Goal: Information Seeking & Learning: Learn about a topic

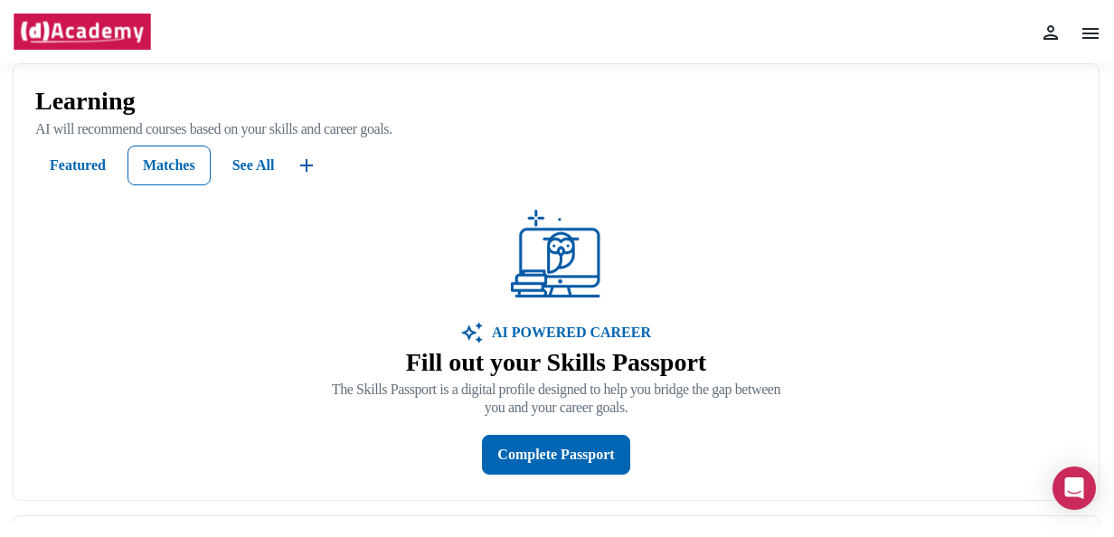
click at [1057, 28] on img at bounding box center [1051, 33] width 22 height 22
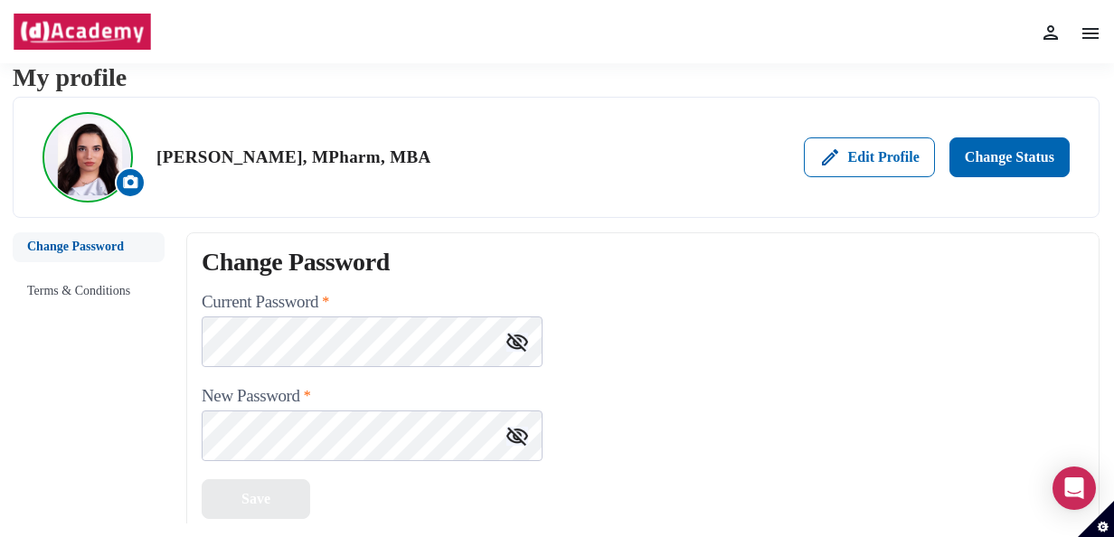
click at [1086, 36] on img at bounding box center [1091, 34] width 22 height 22
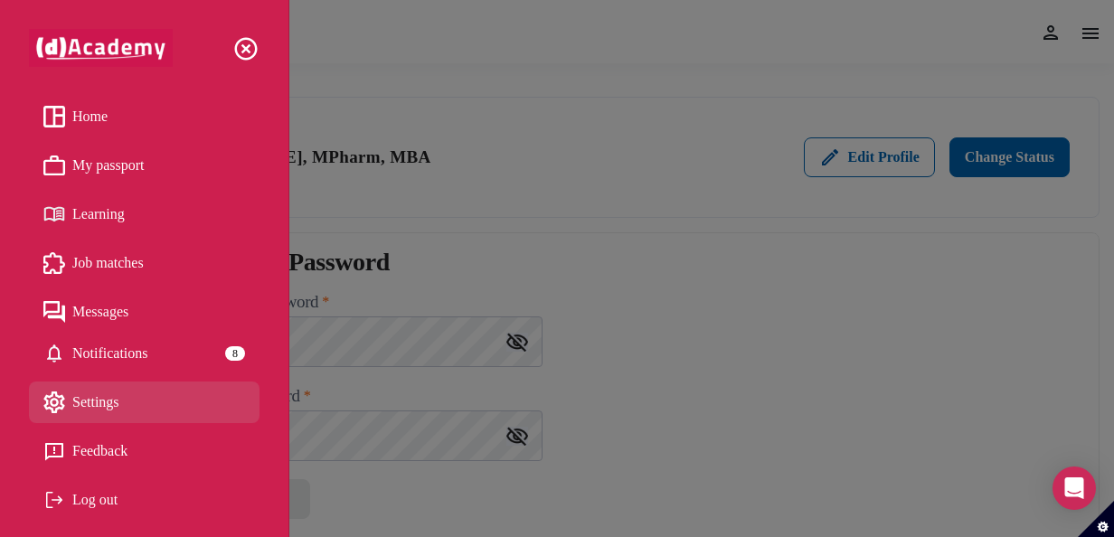
click at [99, 163] on span "My passport" at bounding box center [108, 165] width 72 height 27
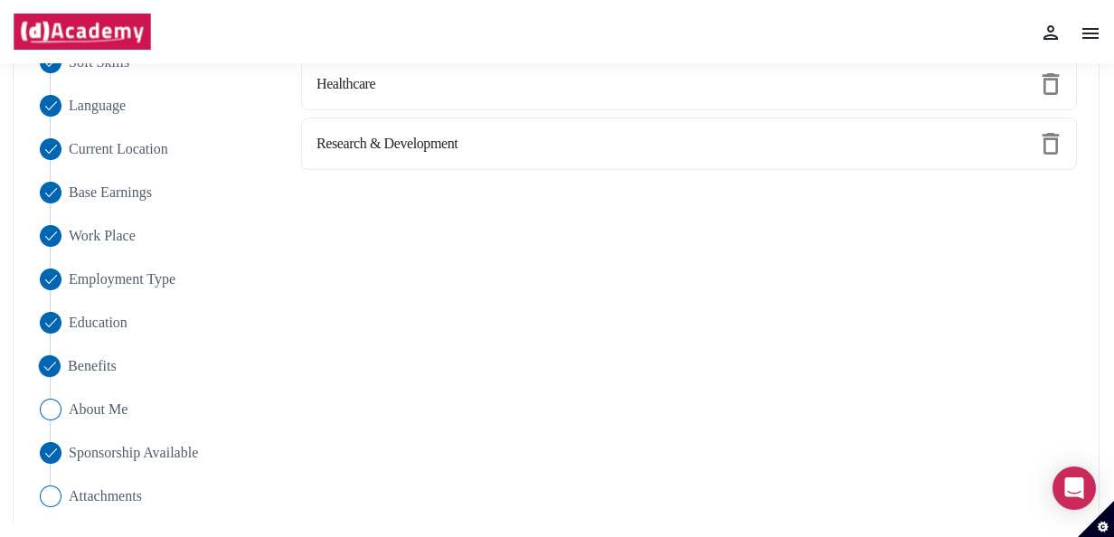
scroll to position [293, 0]
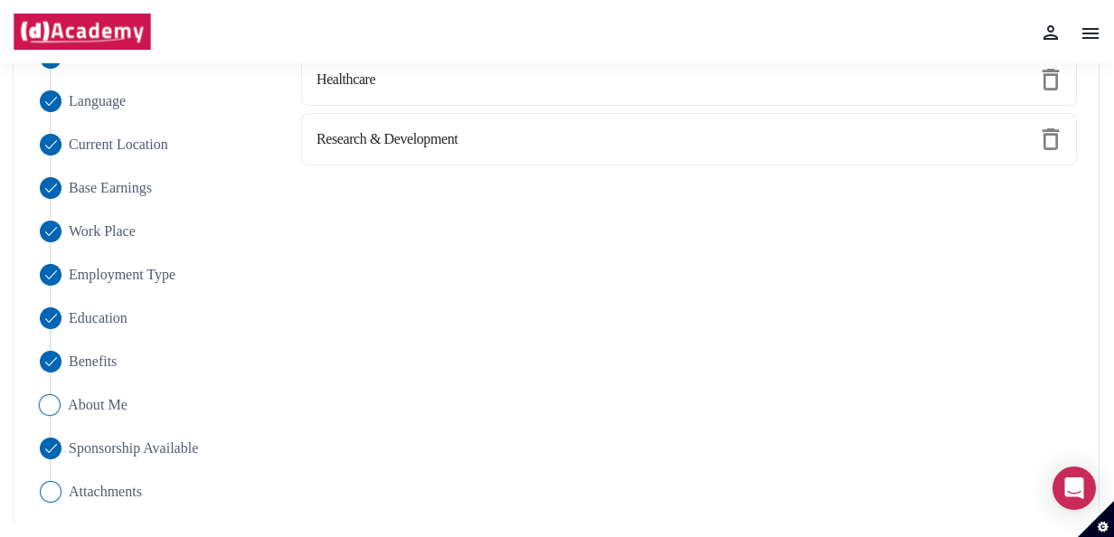
click at [99, 403] on span "About Me" at bounding box center [98, 405] width 60 height 22
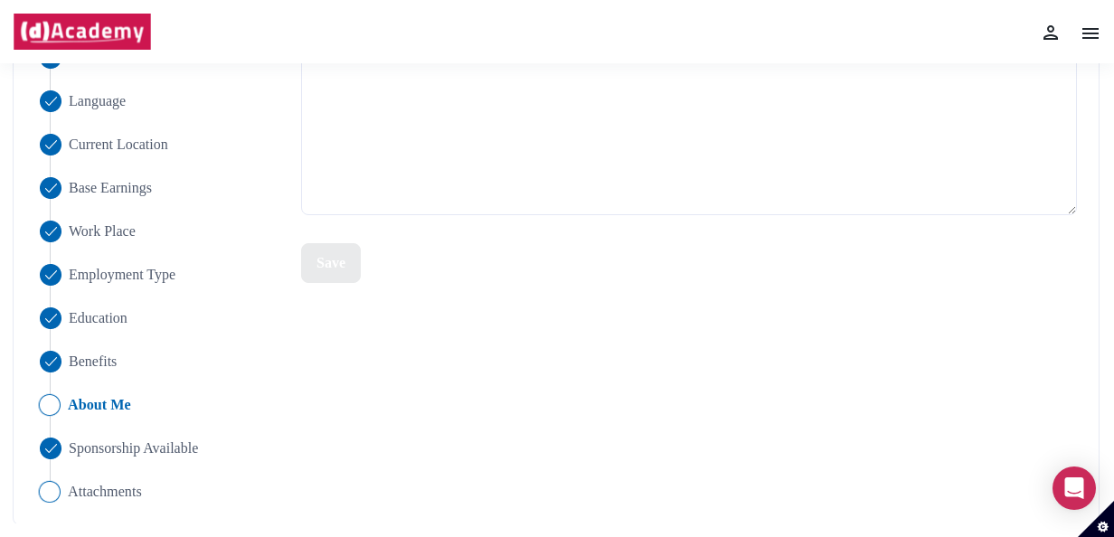
click at [89, 494] on span "Attachments" at bounding box center [105, 492] width 74 height 22
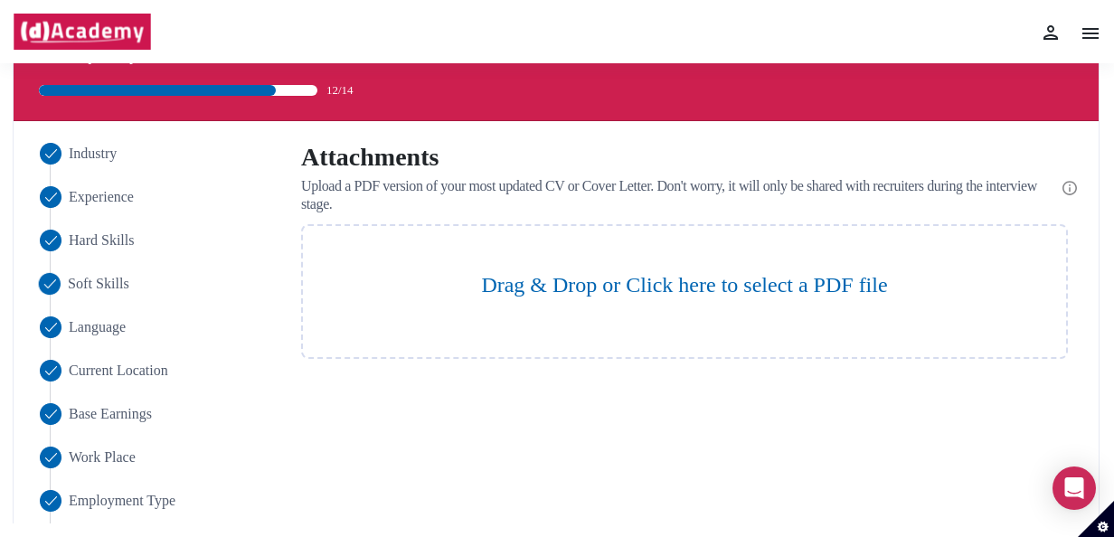
scroll to position [0, 0]
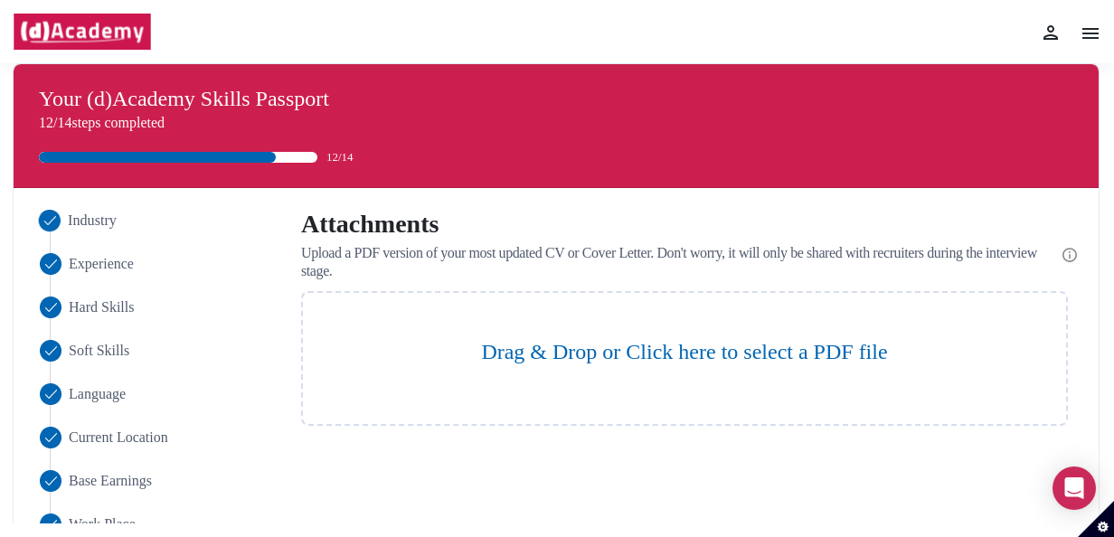
click at [108, 229] on span "Industry" at bounding box center [92, 221] width 49 height 22
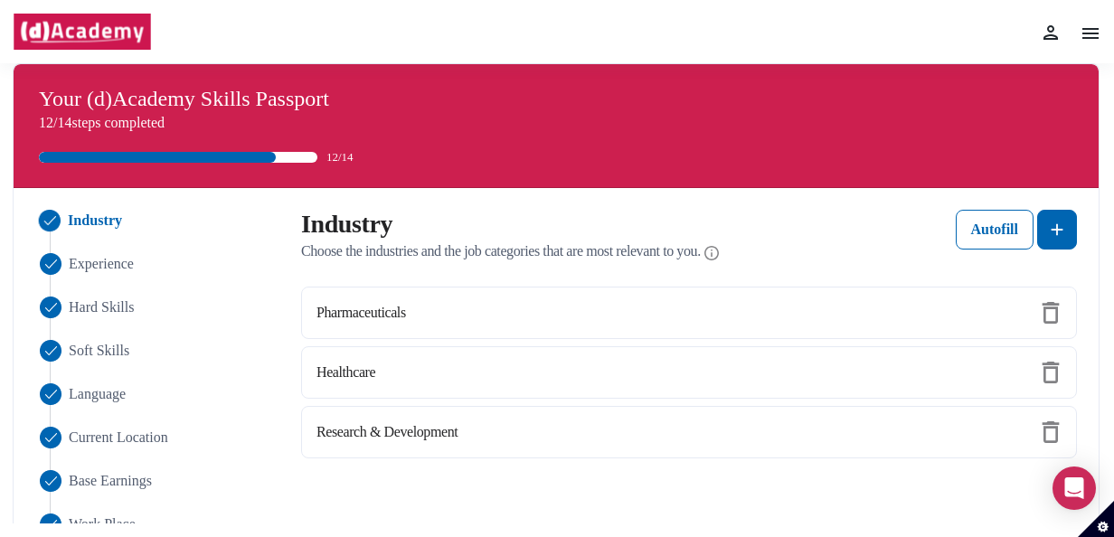
click at [1089, 34] on img at bounding box center [1091, 34] width 22 height 22
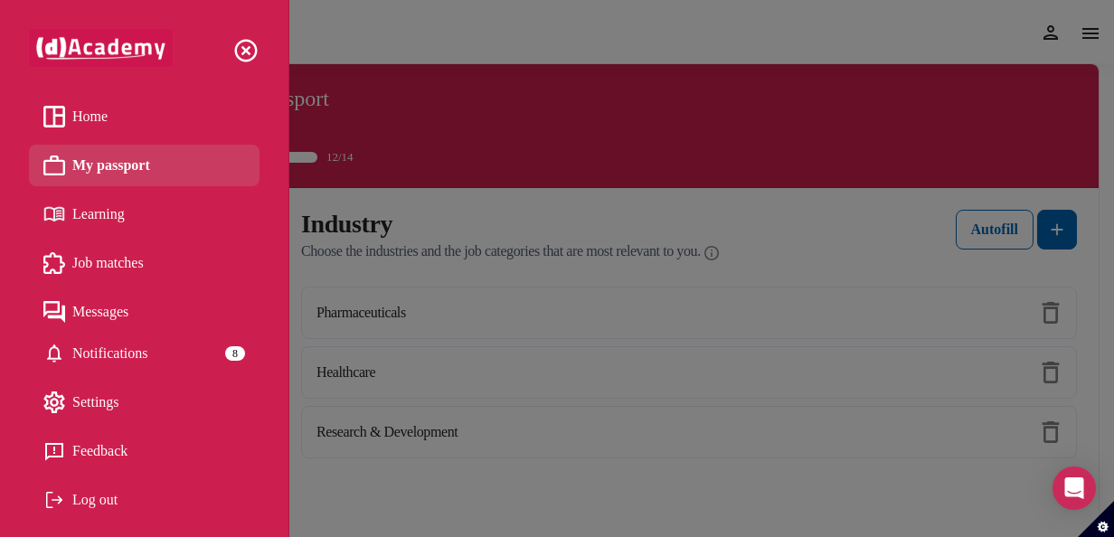
click at [167, 121] on link "Home" at bounding box center [144, 116] width 202 height 27
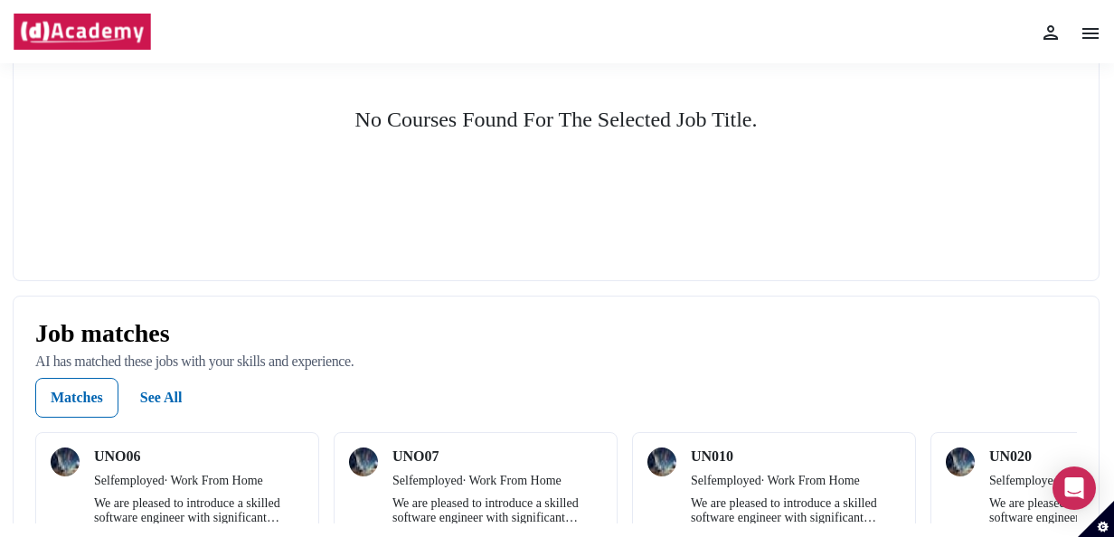
scroll to position [181, 0]
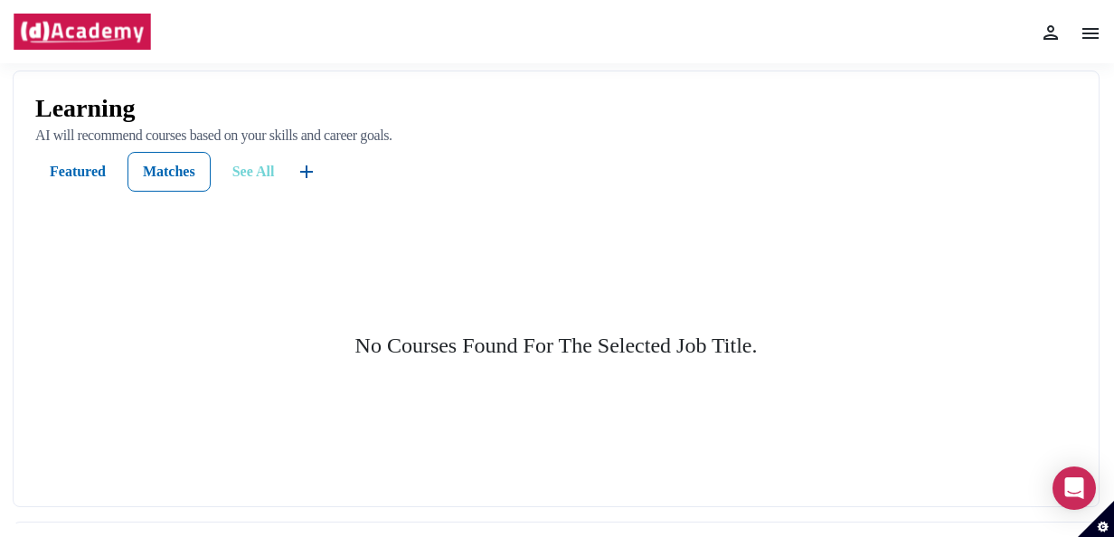
click at [255, 183] on div "See All" at bounding box center [253, 172] width 42 height 22
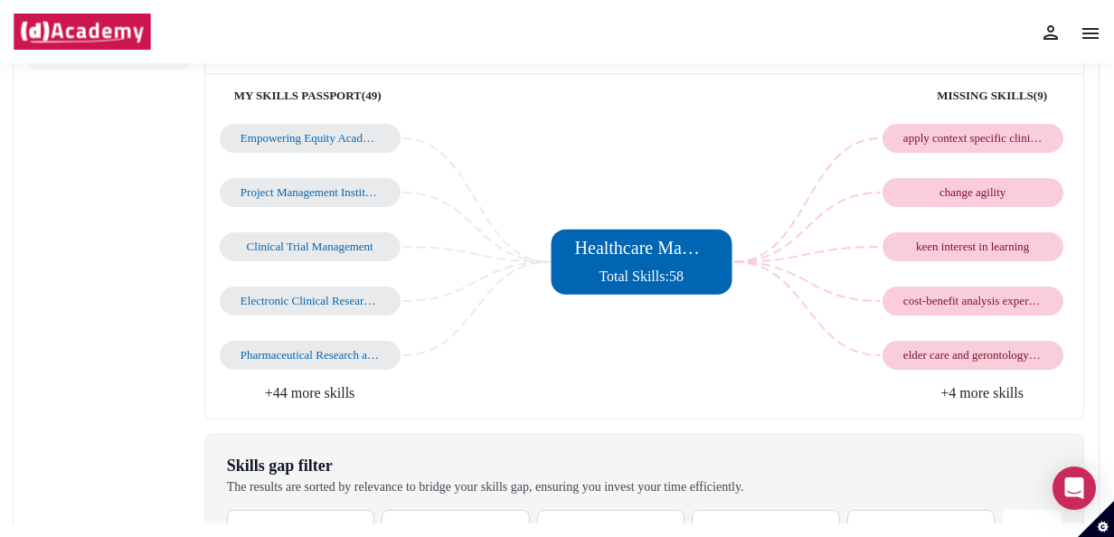
scroll to position [208, 0]
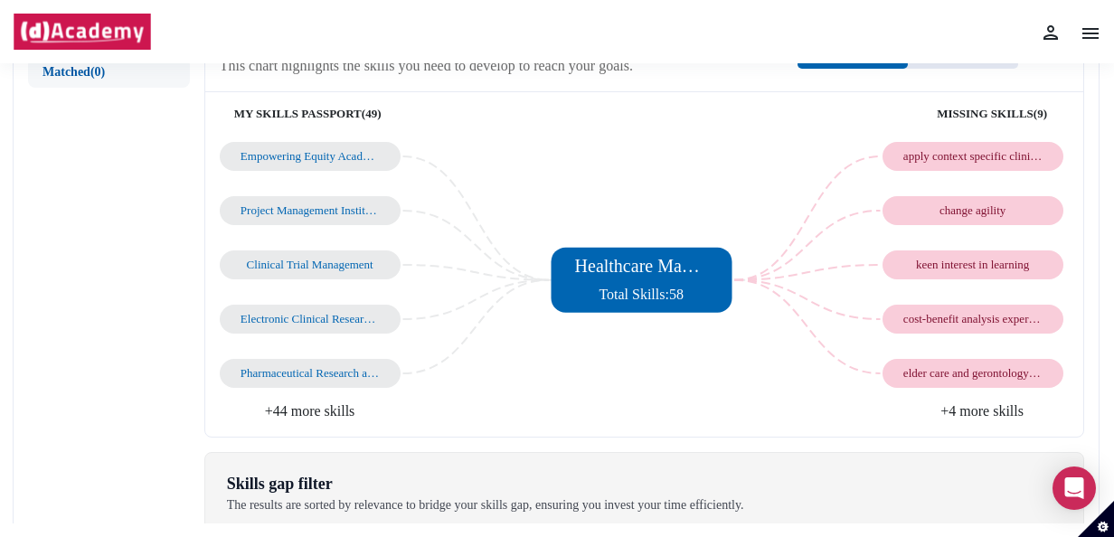
click at [1092, 36] on img at bounding box center [1091, 34] width 22 height 22
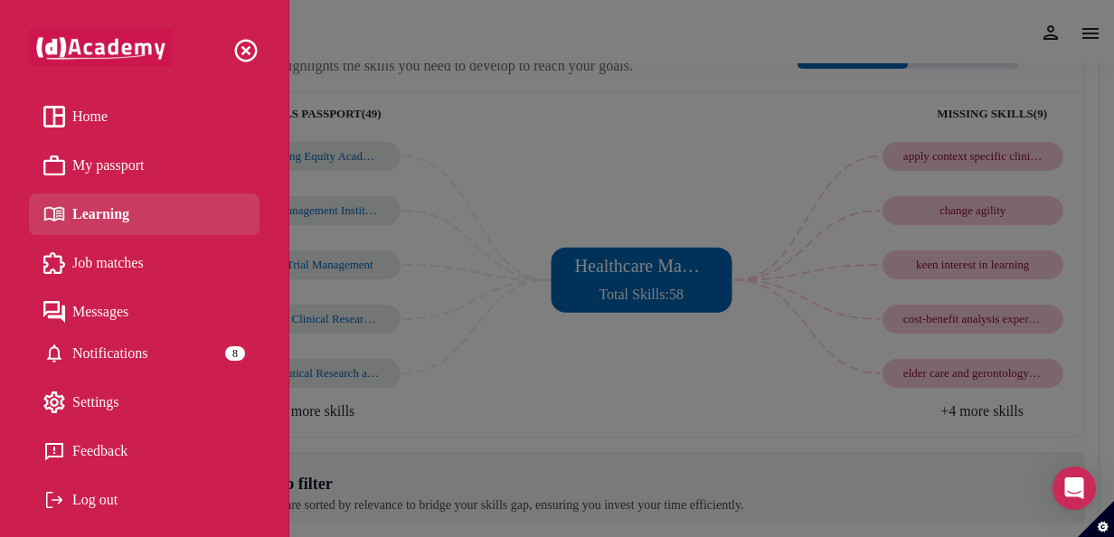
click at [123, 174] on span "My passport" at bounding box center [108, 165] width 72 height 27
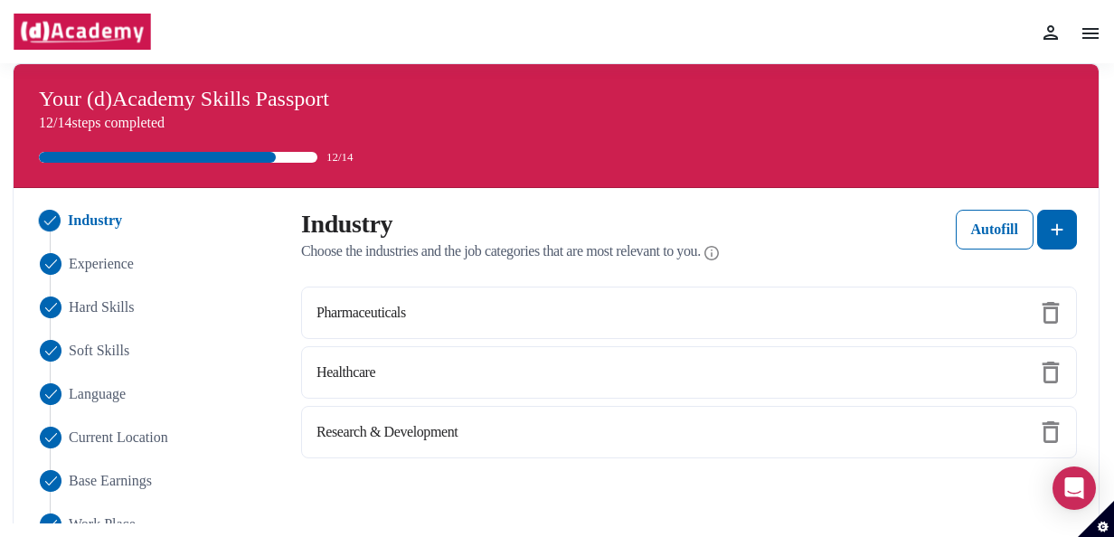
click at [1092, 32] on img at bounding box center [1091, 34] width 22 height 22
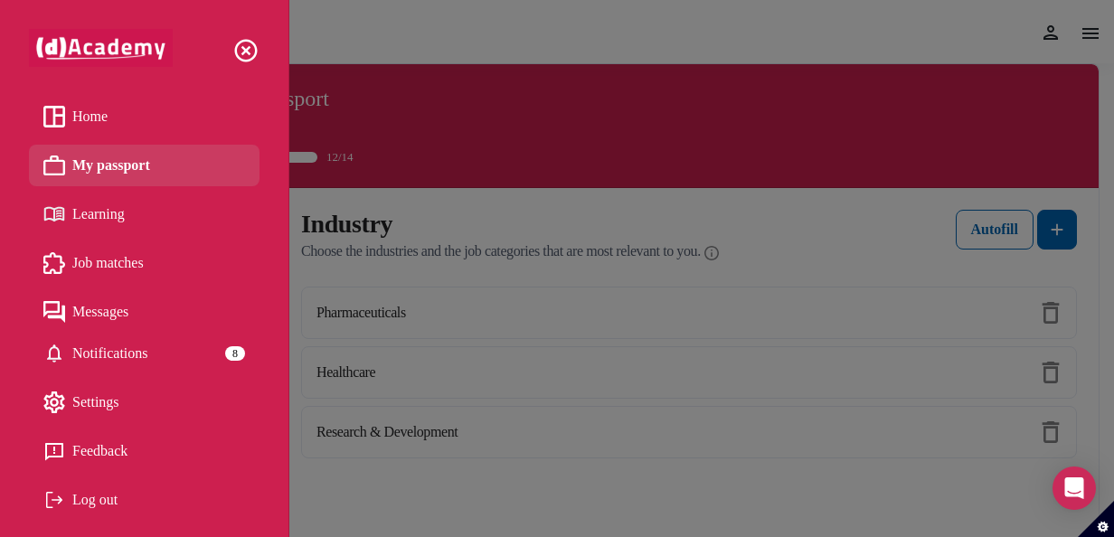
click at [102, 116] on span "Home" at bounding box center [89, 116] width 35 height 27
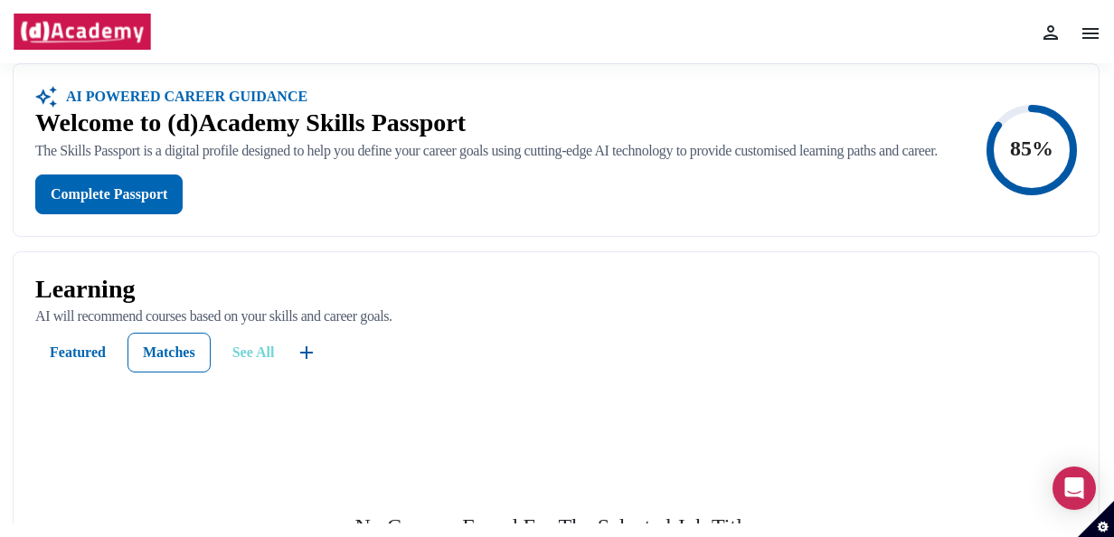
click at [266, 363] on div "See All" at bounding box center [253, 353] width 42 height 22
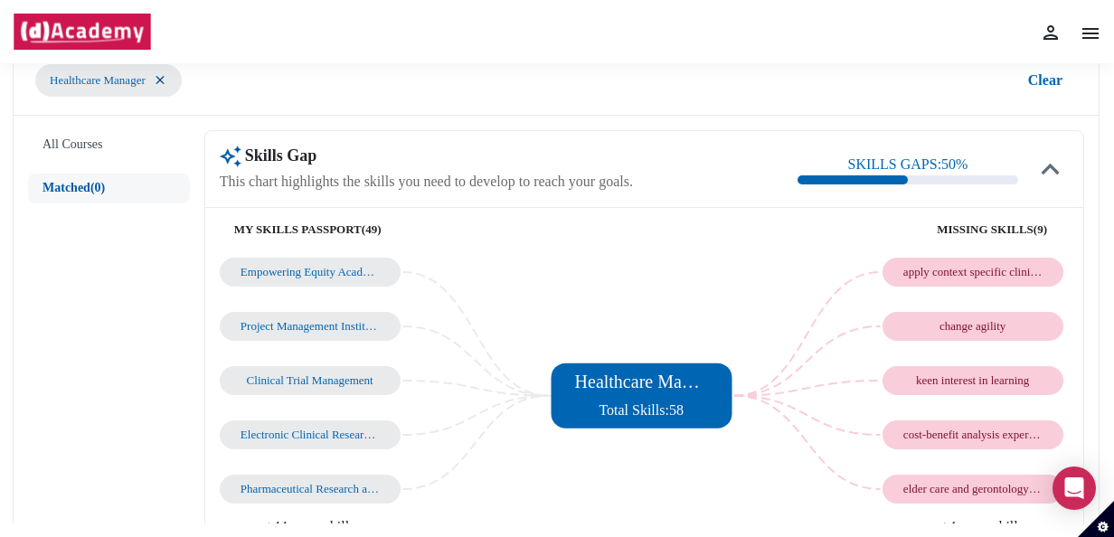
scroll to position [90, 0]
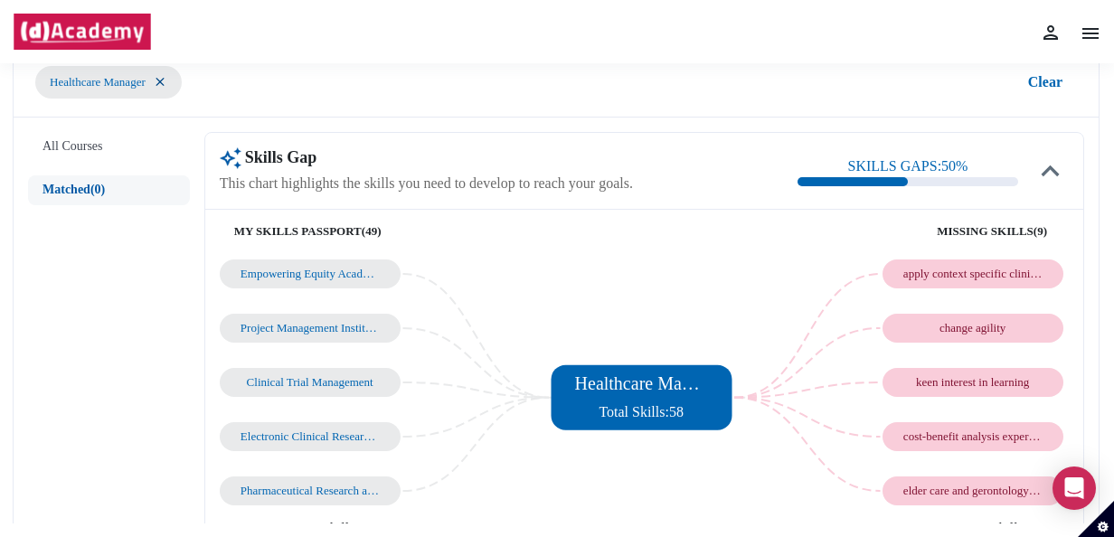
click at [136, 147] on button "All Courses" at bounding box center [109, 147] width 162 height 30
click at [137, 188] on button "Matched" at bounding box center [109, 190] width 162 height 30
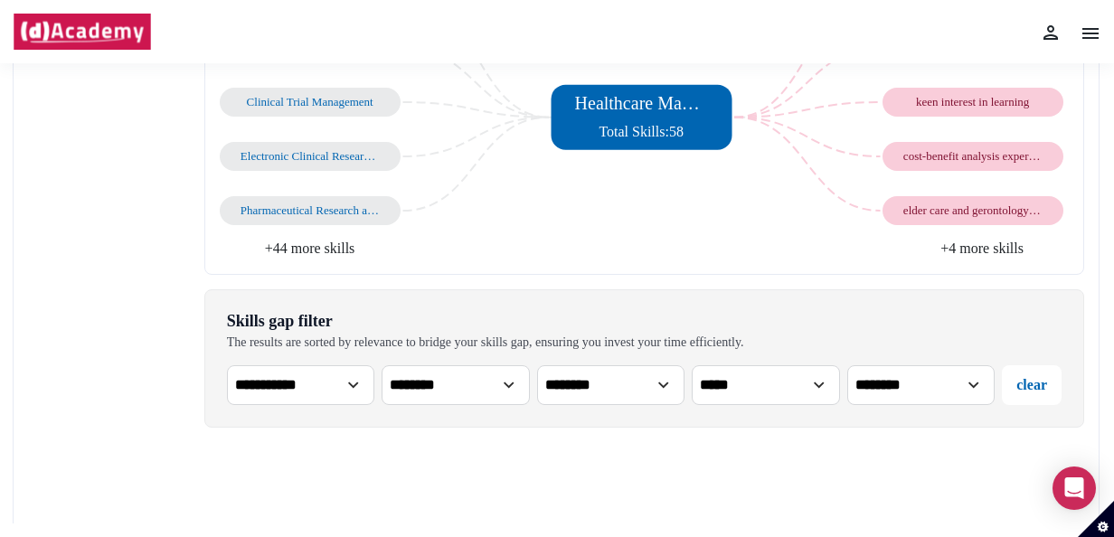
scroll to position [452, 0]
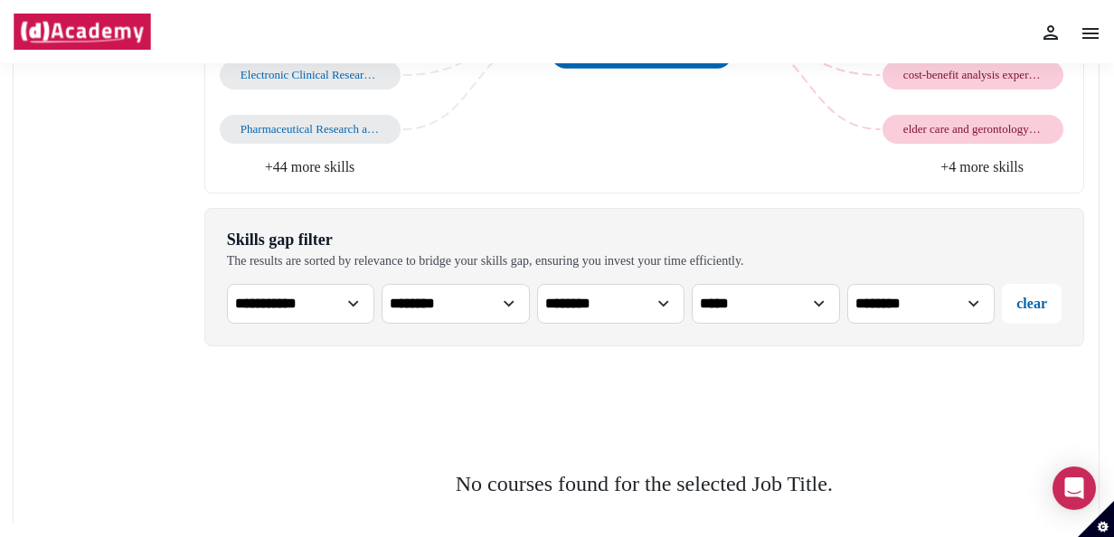
click at [992, 166] on li "+4 more skills" at bounding box center [856, 167] width 425 height 22
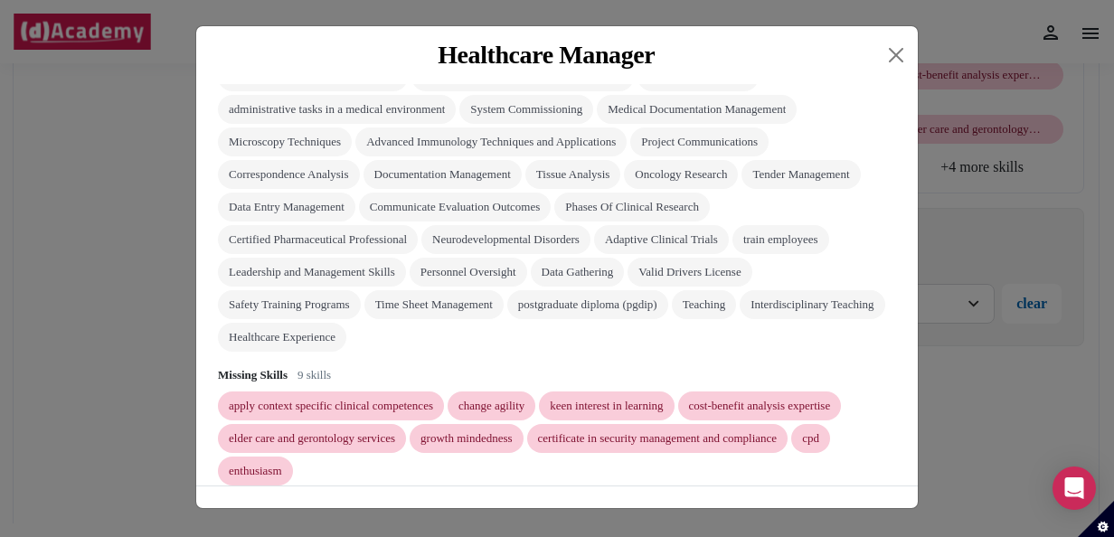
scroll to position [362, 0]
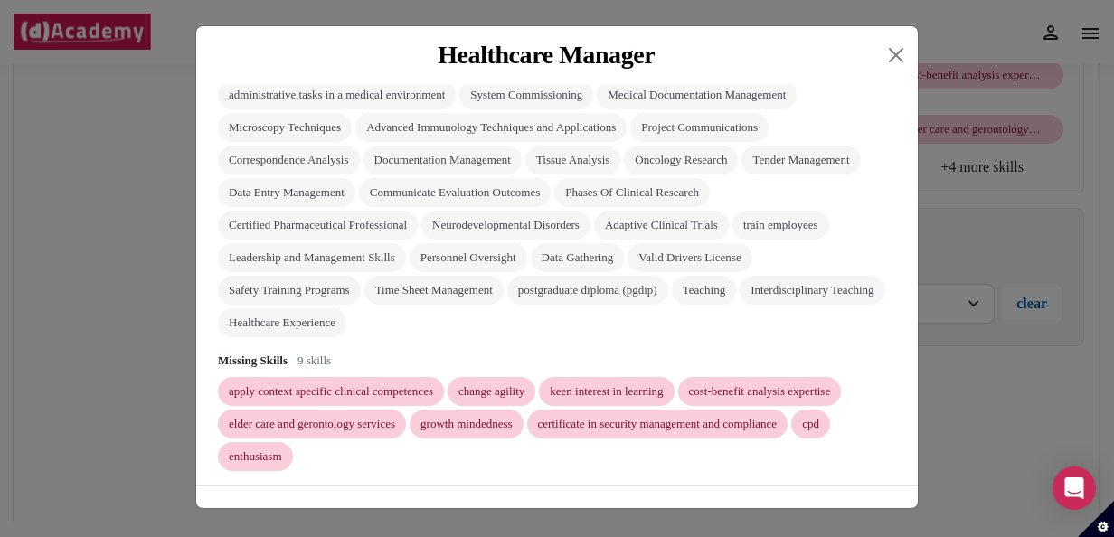
click at [1045, 183] on div "Healthcare Manager Skills Gap SKILLS GAPS: 50 % My Skills Passport 49 skills Em…" at bounding box center [557, 268] width 1114 height 537
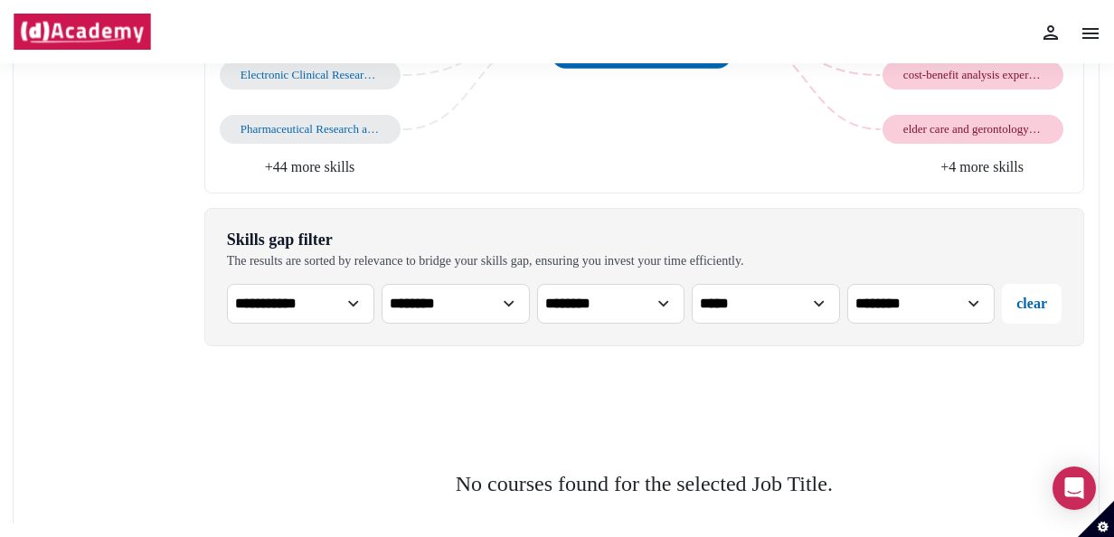
click at [1007, 157] on li "+4 more skills" at bounding box center [856, 167] width 425 height 22
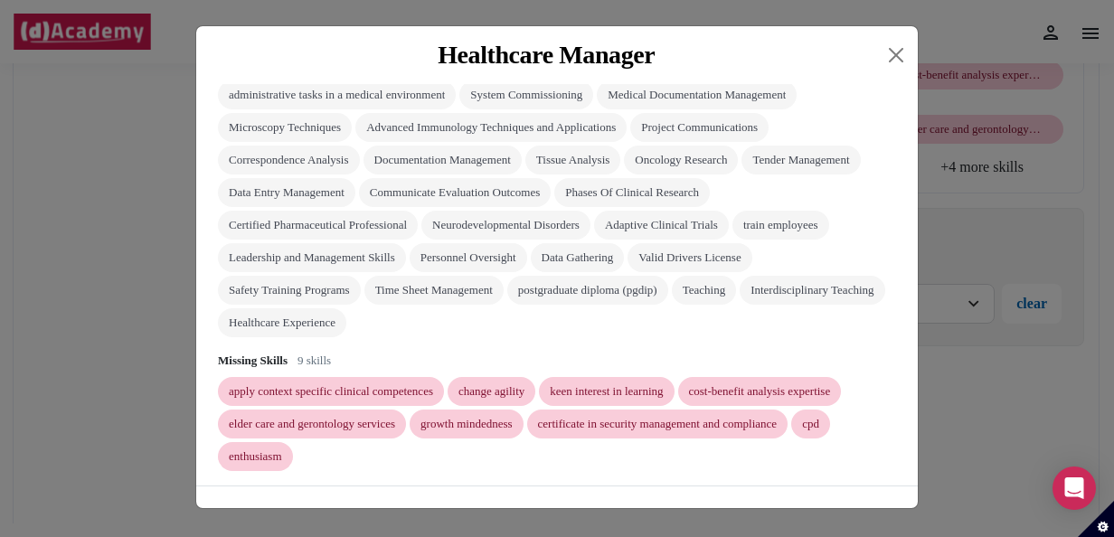
click at [10, 276] on div "Healthcare Manager Skills Gap SKILLS GAPS: 50 % My Skills Passport 49 skills Em…" at bounding box center [557, 268] width 1114 height 537
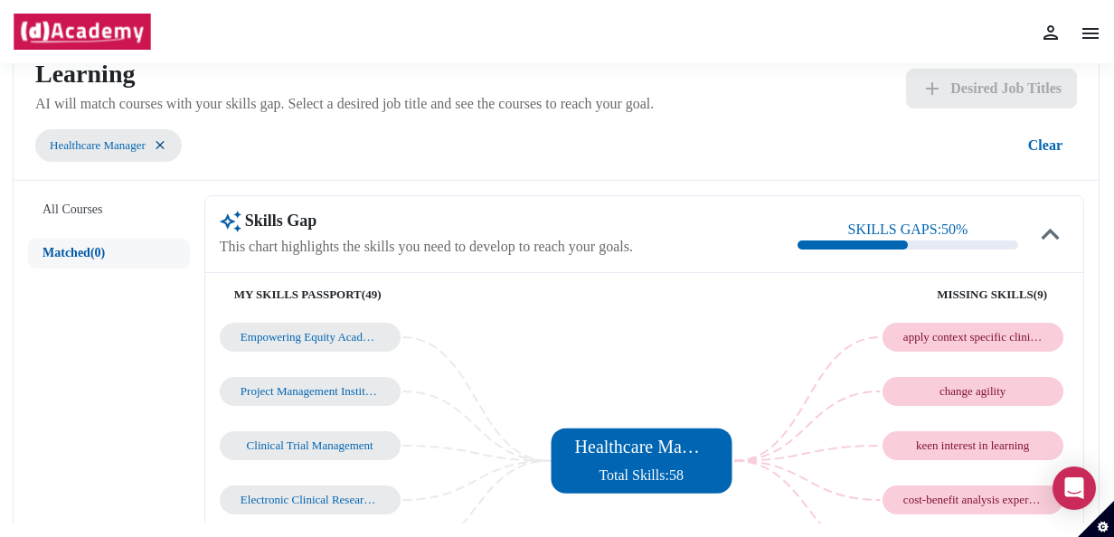
scroll to position [0, 0]
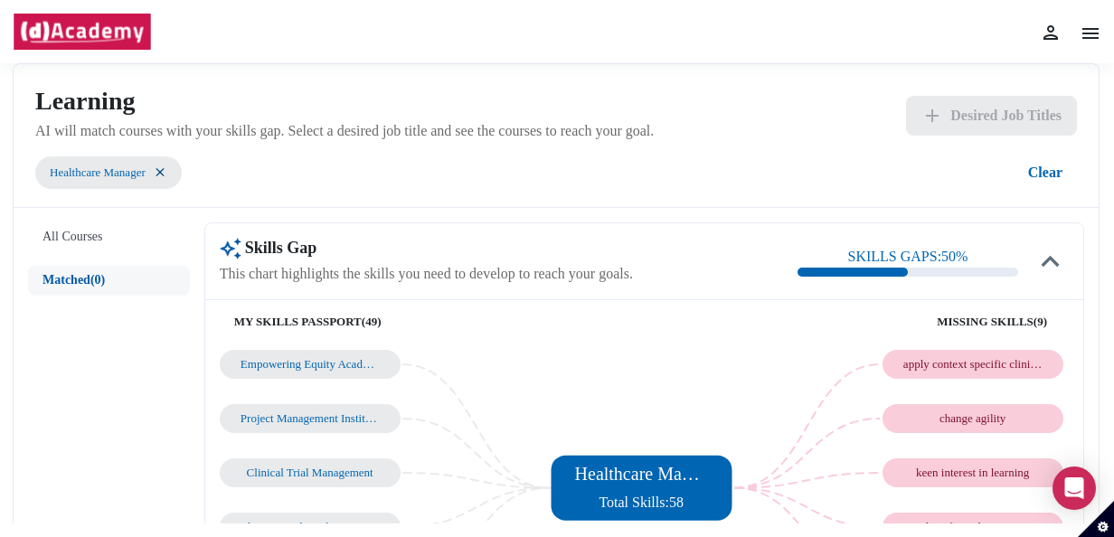
click at [1084, 40] on img at bounding box center [1091, 34] width 22 height 22
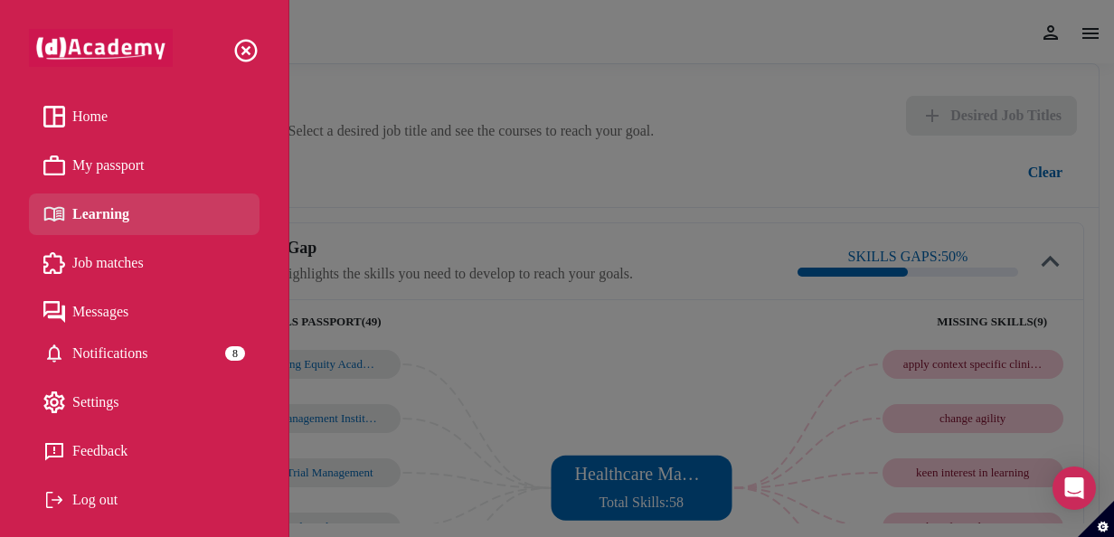
click at [132, 270] on span "Job matches" at bounding box center [107, 263] width 71 height 27
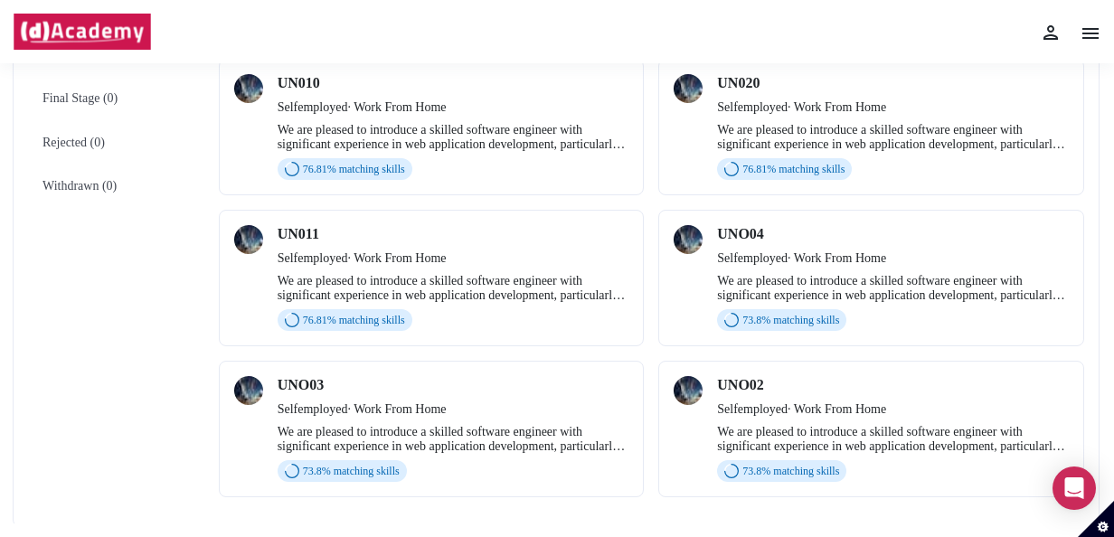
scroll to position [275, 0]
